Goal: Task Accomplishment & Management: Use online tool/utility

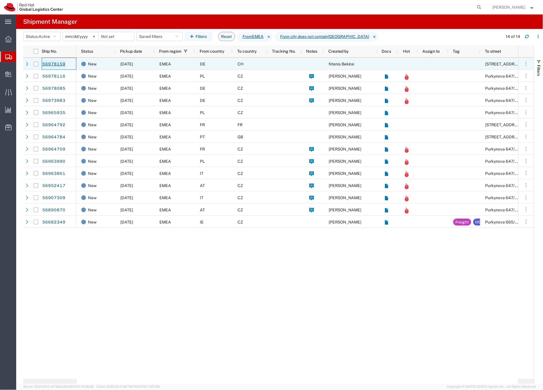
click at [56, 63] on link "56978159" at bounding box center [54, 64] width 24 height 9
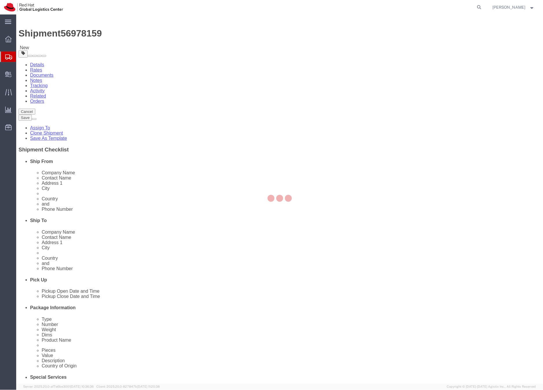
select select "37988"
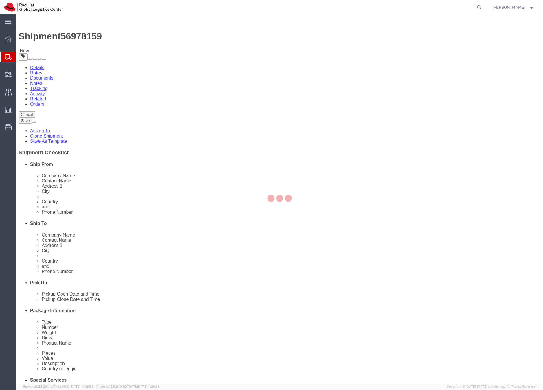
select select "37995"
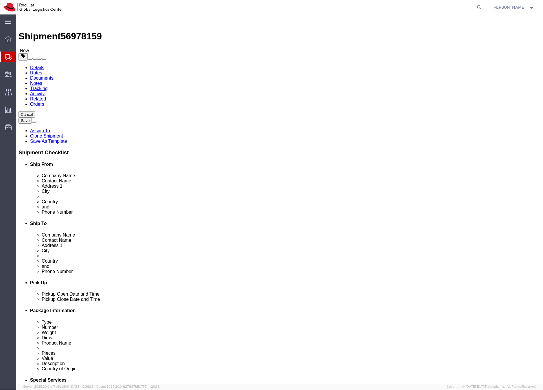
click input "Ntenis Bekirai"
click icon
click dd "1.00 Each"
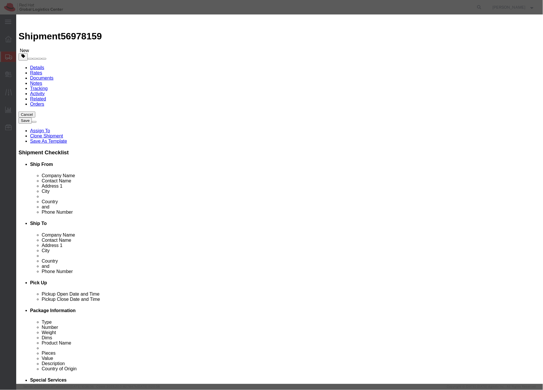
click icon "button"
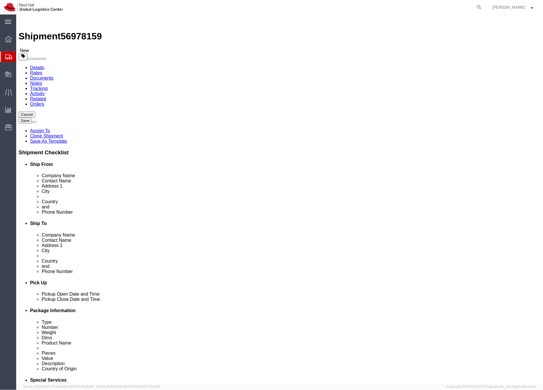
click link "Special Services"
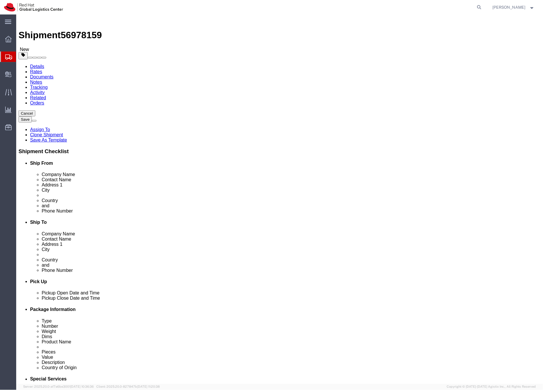
click icon
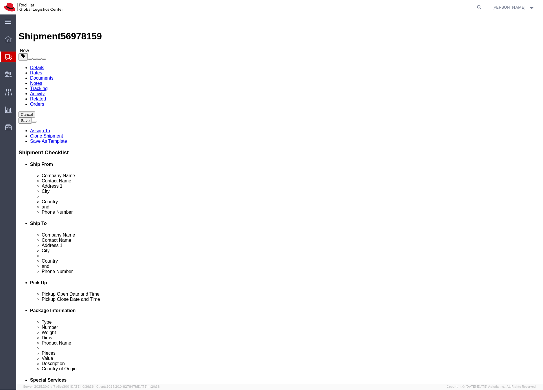
click span "56978159"
copy span "56978159"
drag, startPoint x: 111, startPoint y: 120, endPoint x: 72, endPoint y: 120, distance: 39.0
click div "Ntenis Bekirai"
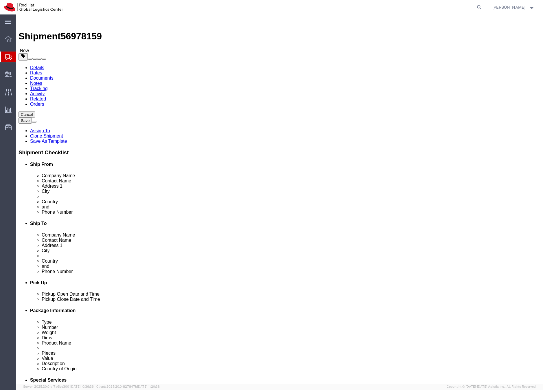
click link "Special Services"
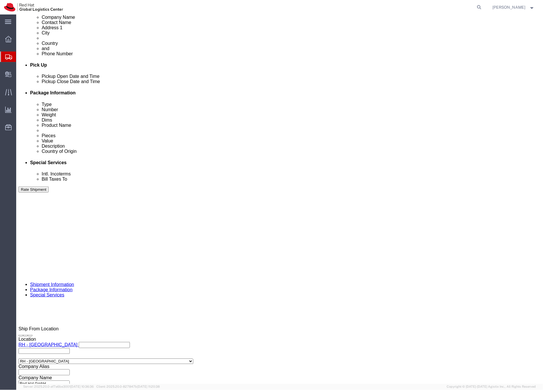
scroll to position [223, 0]
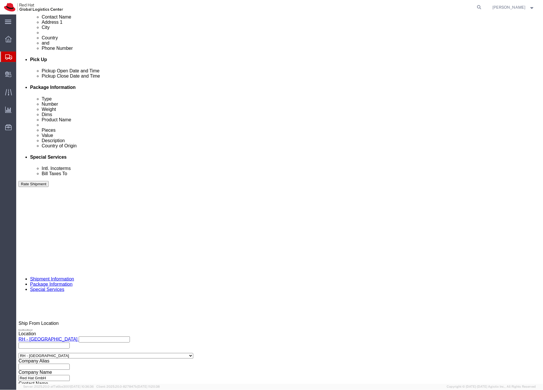
click icon "button"
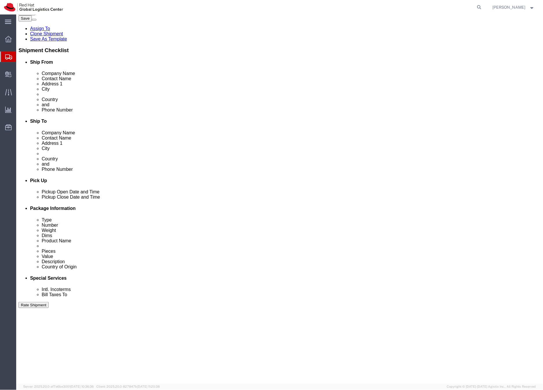
scroll to position [143, 0]
click div "HOLD"
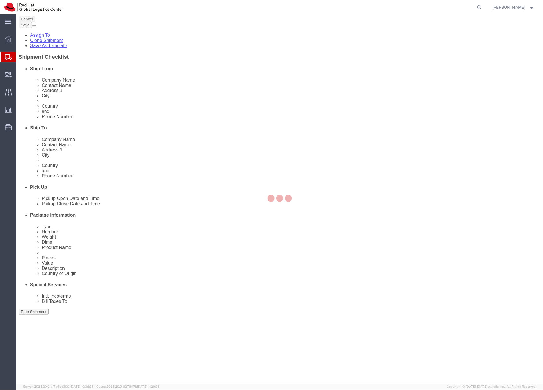
scroll to position [128, 0]
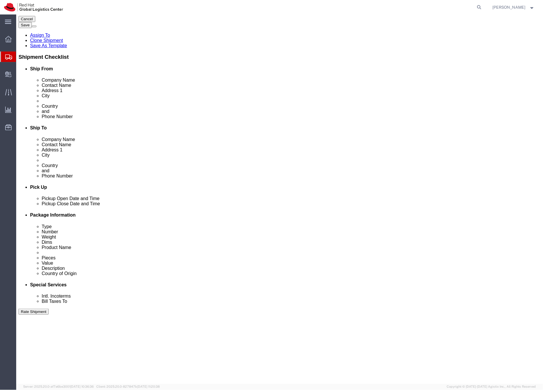
click icon
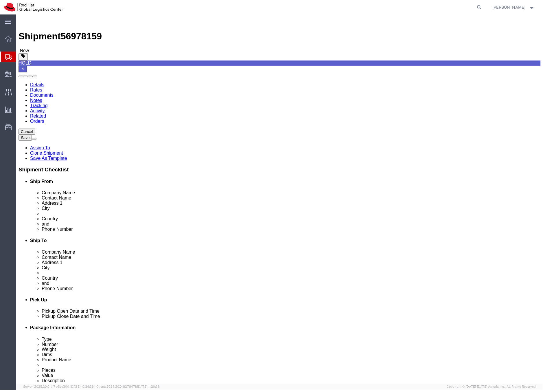
scroll to position [11, 0]
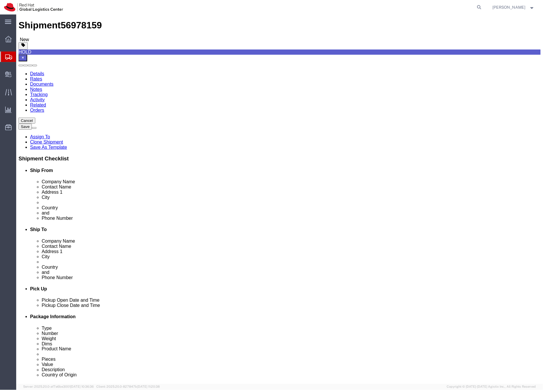
drag, startPoint x: 125, startPoint y: 196, endPoint x: 84, endPoint y: 195, distance: 40.5
click input "nbekirai@redhat.com"
click at [3, 54] on div at bounding box center [8, 56] width 16 height 10
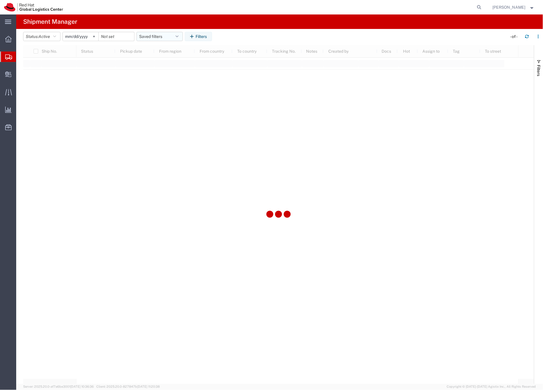
click at [164, 36] on button "Saved filters" at bounding box center [160, 36] width 46 height 9
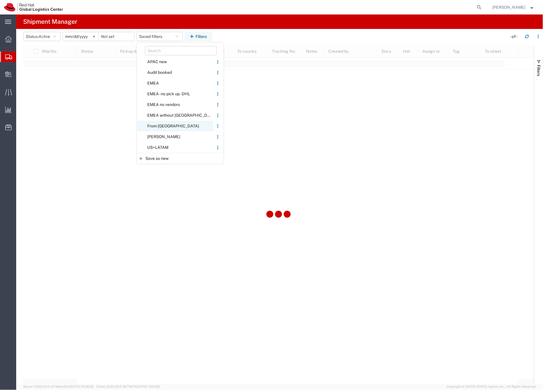
click at [159, 126] on span "From [GEOGRAPHIC_DATA]" at bounding box center [175, 126] width 76 height 11
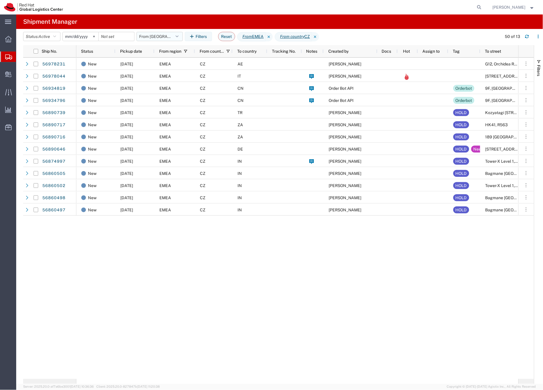
click at [158, 37] on button "From [GEOGRAPHIC_DATA]" at bounding box center [160, 36] width 46 height 9
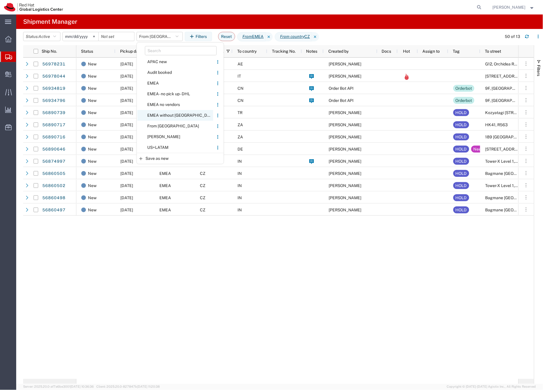
click at [165, 113] on span "EMEA without [GEOGRAPHIC_DATA]" at bounding box center [175, 115] width 76 height 11
type input "[DATE]"
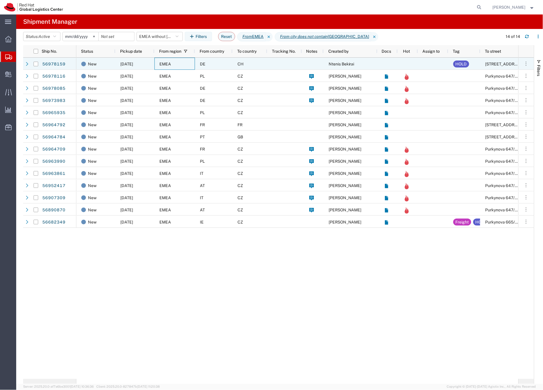
click at [192, 62] on div "EMEA" at bounding box center [174, 64] width 40 height 12
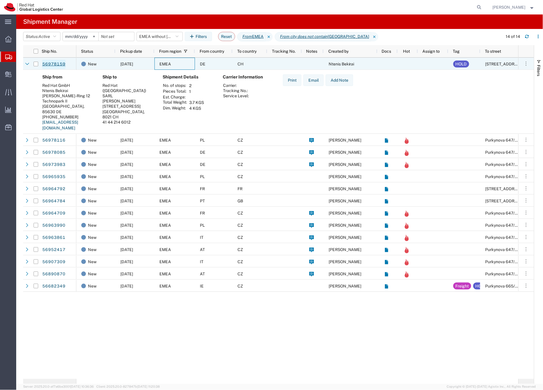
click at [56, 64] on link "56978159" at bounding box center [54, 64] width 24 height 9
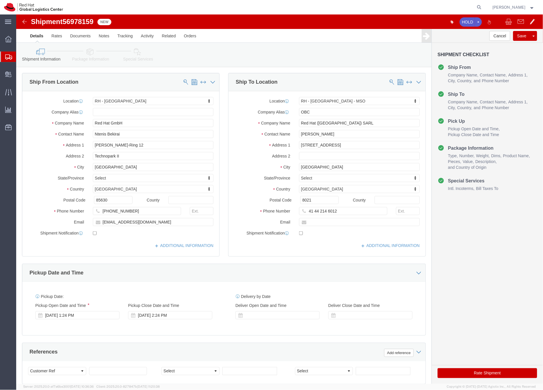
select select "37988"
select select "37995"
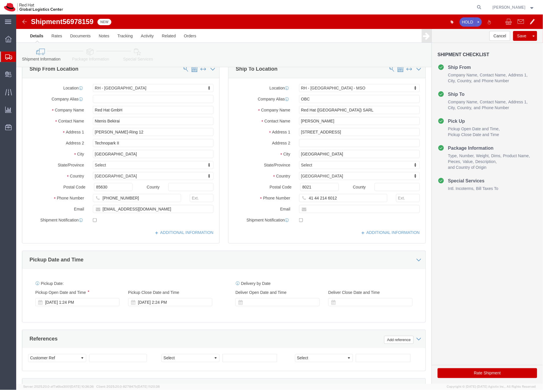
scroll to position [12, 0]
click icon
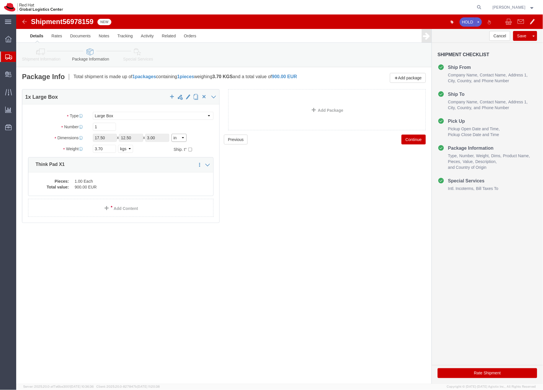
click select "Select cm ft in"
select select "CM"
click select "Select cm ft in"
